Goal: Navigation & Orientation: Find specific page/section

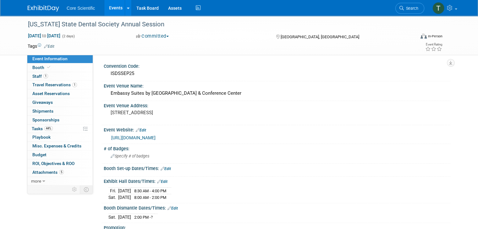
click at [106, 8] on link "Events" at bounding box center [115, 8] width 23 height 16
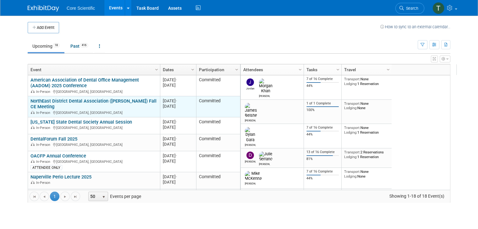
click at [77, 99] on link "NorthEast District Dental Association ([PERSON_NAME]) Fall CE Meeting" at bounding box center [93, 104] width 126 height 12
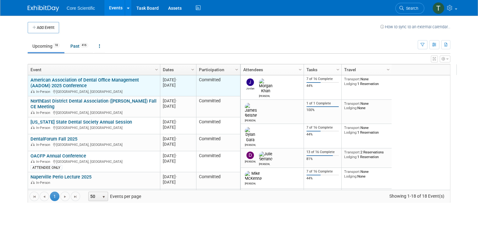
click at [64, 82] on link "American Association of Dental Office Management (AADOM) 2025 Conference" at bounding box center [84, 83] width 108 height 12
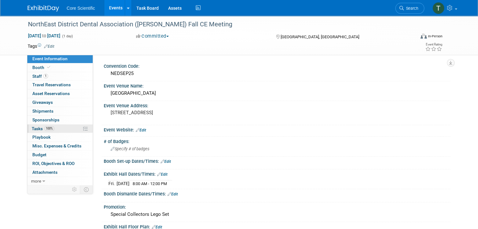
click at [32, 129] on span "Tasks 100%" at bounding box center [43, 128] width 23 height 5
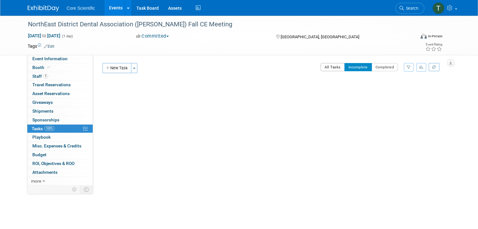
click at [330, 66] on button "All Tasks" at bounding box center [332, 67] width 24 height 8
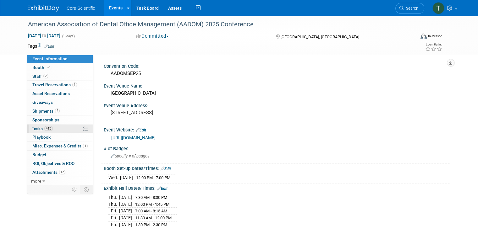
click at [32, 129] on span "Tasks 44%" at bounding box center [42, 128] width 21 height 5
